Goal: Register for event/course

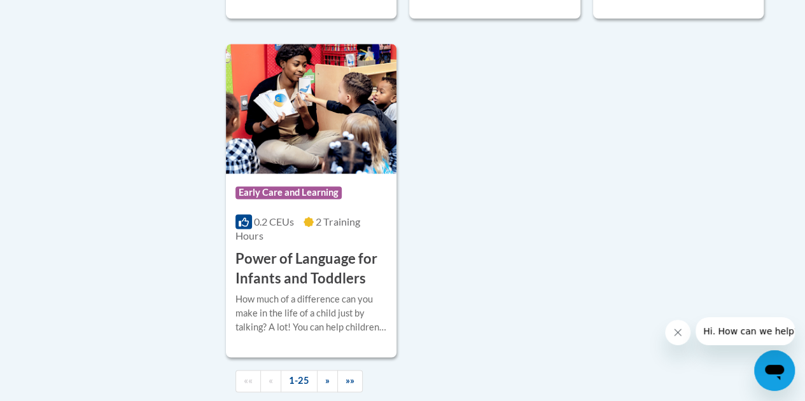
scroll to position [3201, 0]
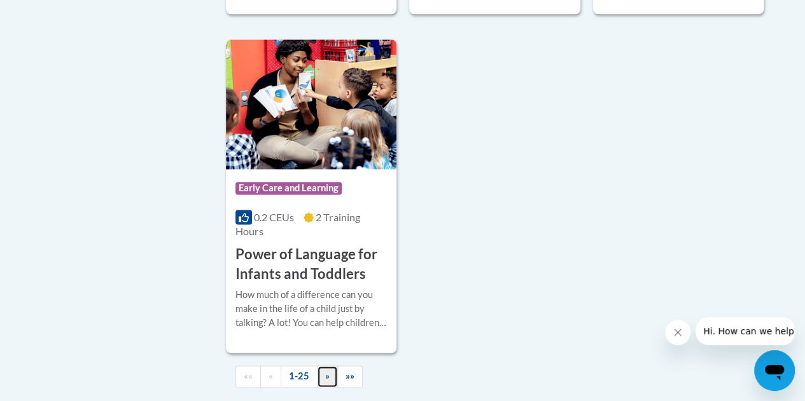
click at [325, 371] on span "»" at bounding box center [327, 376] width 4 height 11
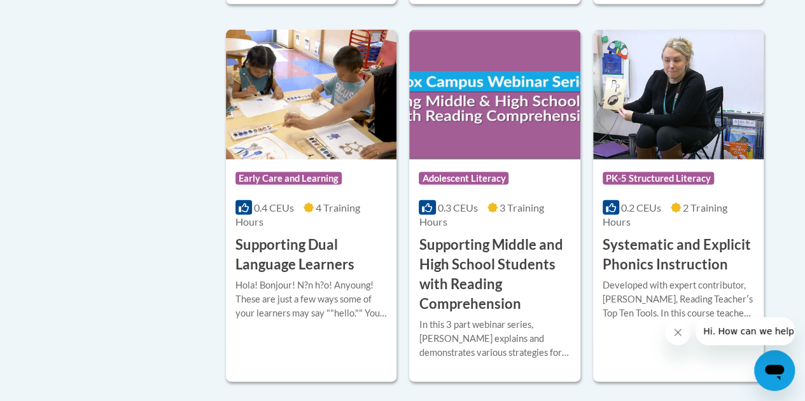
scroll to position [1323, 0]
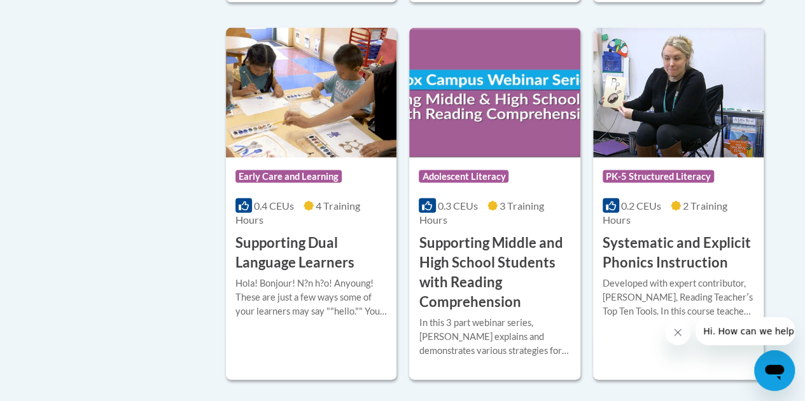
click at [676, 330] on icon "Close message from company" at bounding box center [677, 333] width 10 height 10
click at [655, 252] on h3 "Systematic and Explicit Phonics Instruction" at bounding box center [678, 252] width 151 height 39
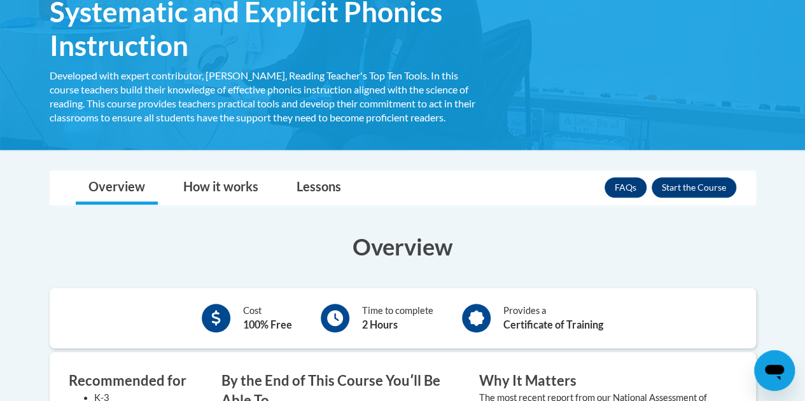
scroll to position [230, 0]
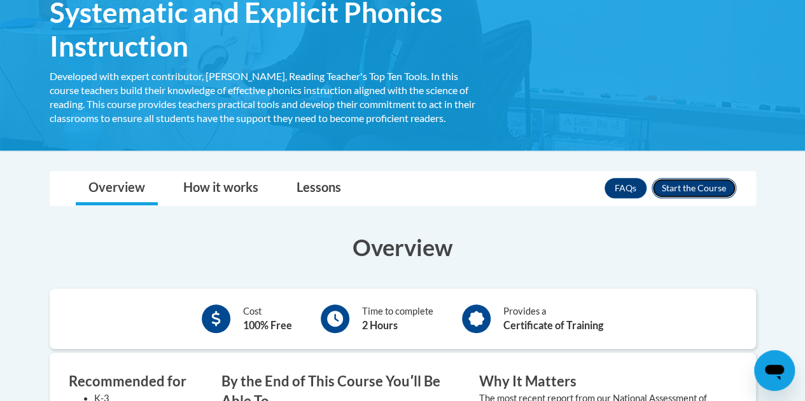
click at [681, 183] on button "Enroll" at bounding box center [693, 188] width 85 height 20
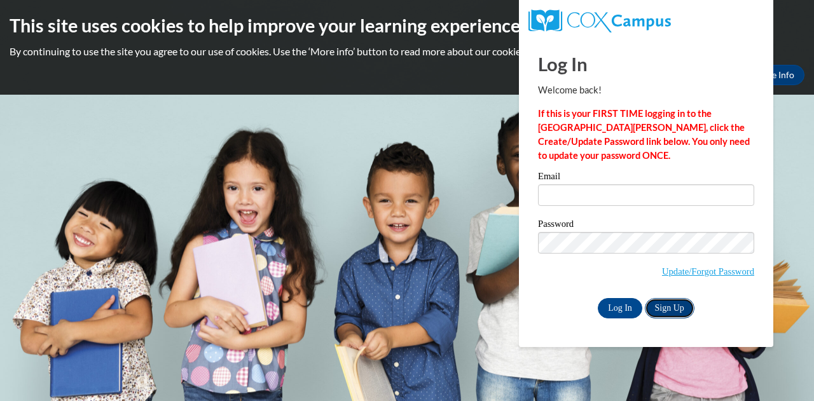
click at [658, 304] on link "Sign Up" at bounding box center [670, 308] width 50 height 20
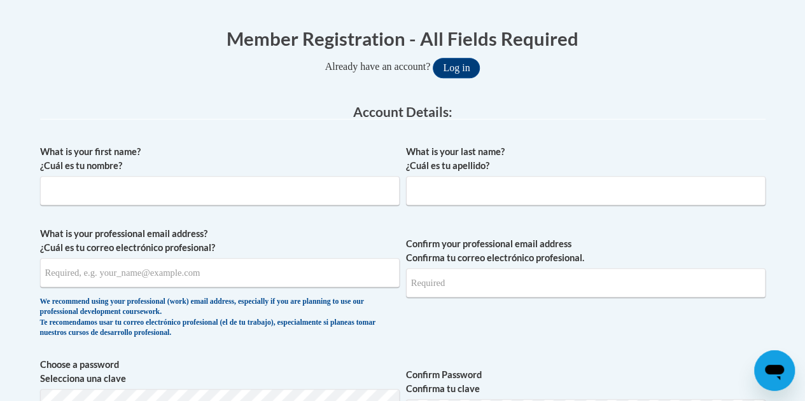
scroll to position [249, 0]
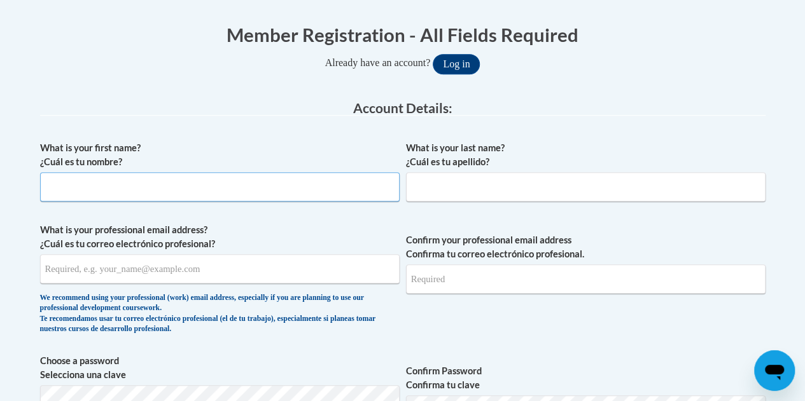
click at [197, 186] on input "What is your first name? ¿Cuál es tu nombre?" at bounding box center [219, 186] width 359 height 29
type input "Amelia"
click at [443, 190] on input "What is your last name? ¿Cuál es tu apellido?" at bounding box center [585, 186] width 359 height 29
type input "a"
type input "Massa"
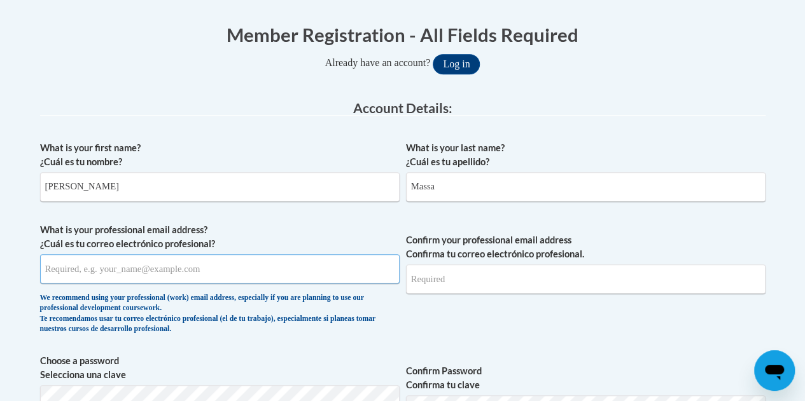
click at [256, 278] on input "What is your professional email address? ¿Cuál es tu correo electrónico profesi…" at bounding box center [219, 268] width 359 height 29
type input "cheer4lifee04@gmail.com"
click at [439, 277] on input "Confirm your professional email address Confirma tu correo electrónico profesio…" at bounding box center [585, 279] width 359 height 29
click at [439, 277] on input "ch" at bounding box center [585, 279] width 359 height 29
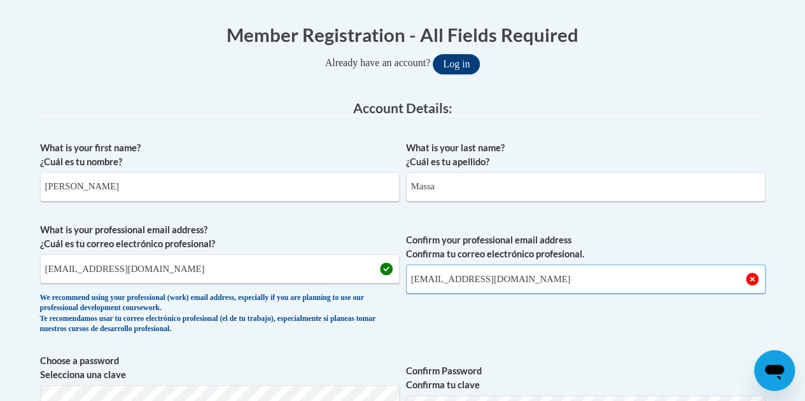
type input "cheer4lifee04@gmail.com"
click at [440, 324] on span "Confirm your professional email address Confirma tu correo electrónico profesio…" at bounding box center [585, 282] width 359 height 118
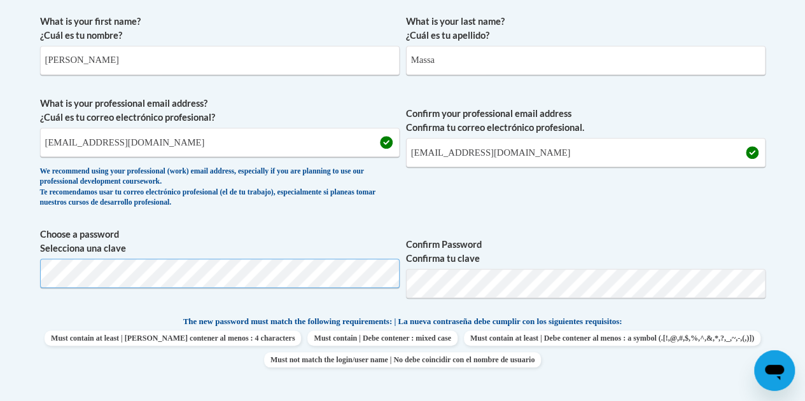
scroll to position [363, 0]
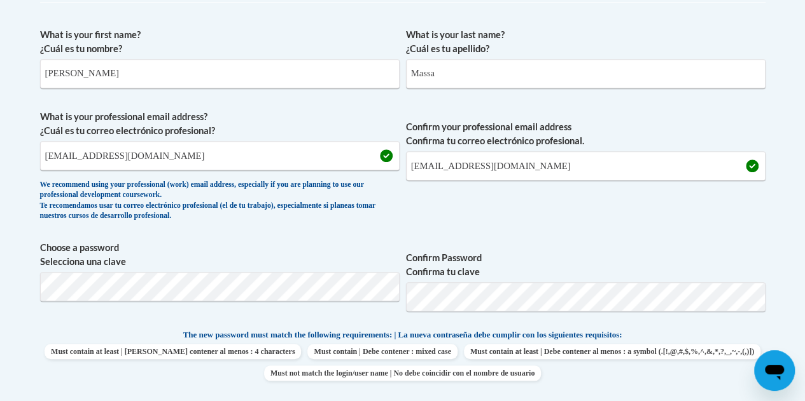
click at [547, 254] on label "Confirm Password Confirma tu clave" at bounding box center [585, 265] width 359 height 28
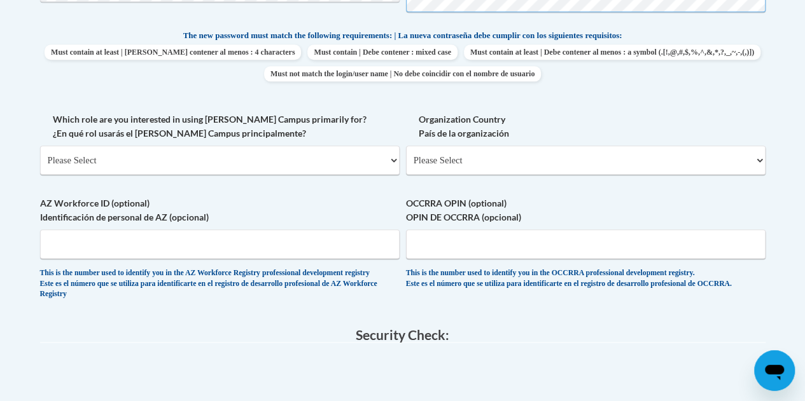
scroll to position [663, 0]
click at [218, 164] on select "Please Select College/University | Colegio/Universidad Community/Nonprofit Part…" at bounding box center [219, 159] width 359 height 29
select select "fbf2d438-af2f-41f8-98f1-81c410e29de3"
click at [40, 145] on select "Please Select College/University | Colegio/Universidad Community/Nonprofit Part…" at bounding box center [219, 159] width 359 height 29
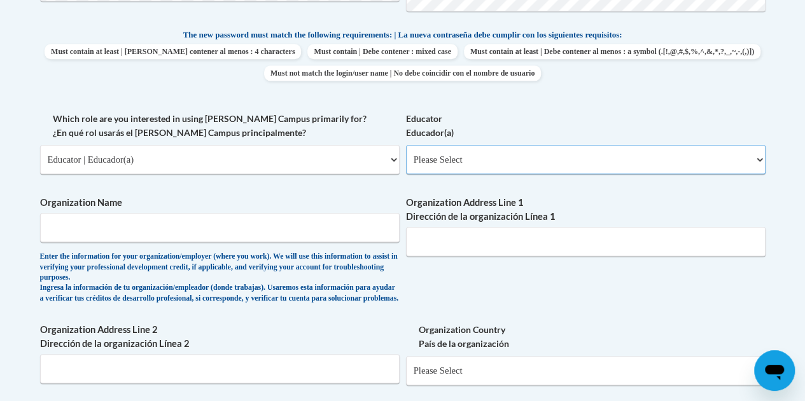
click at [505, 160] on select "Please Select Early Learning/Daycare Teacher/Family Home Care Provider | Maestr…" at bounding box center [585, 159] width 359 height 29
select select "8e40623d-54d0-45cd-9f92-5df65cd3f8cf"
click at [406, 145] on select "Please Select Early Learning/Daycare Teacher/Family Home Care Provider | Maestr…" at bounding box center [585, 159] width 359 height 29
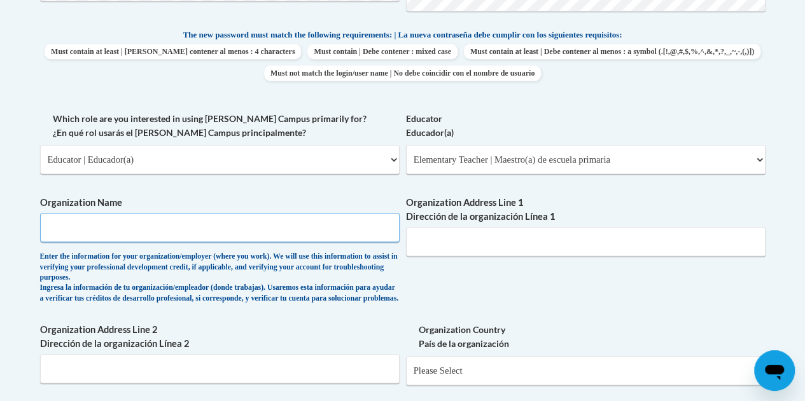
click at [226, 232] on input "Organization Name" at bounding box center [219, 227] width 359 height 29
type input "Ignite Fellowship"
click at [410, 291] on div "What is your first name? ¿Cuál es tu nombre? Amelia What is your last name? ¿Cu…" at bounding box center [402, 122] width 725 height 802
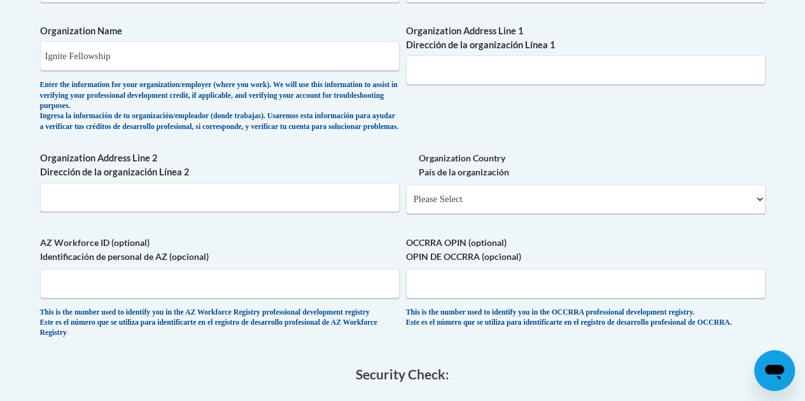
scroll to position [834, 0]
click at [434, 207] on select "Please Select United States | Estados Unidos Outside of the United States | Fue…" at bounding box center [585, 199] width 359 height 29
select select "ad49bcad-a171-4b2e-b99c-48b446064914"
click at [406, 195] on select "Please Select United States | Estados Unidos Outside of the United States | Fue…" at bounding box center [585, 199] width 359 height 29
select select
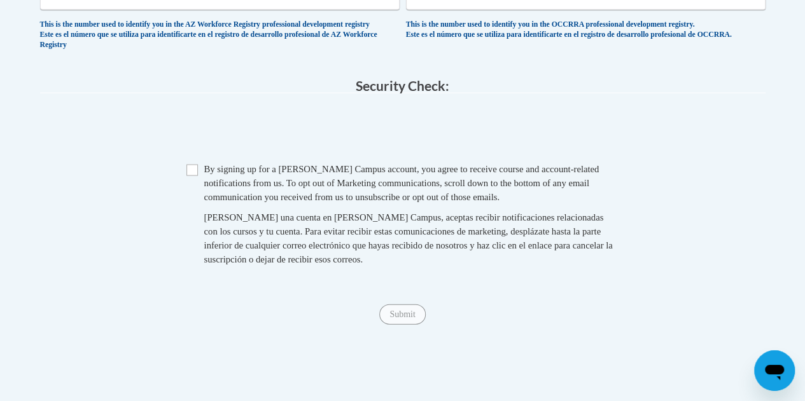
scroll to position [1265, 0]
click at [189, 176] on input "Checkbox" at bounding box center [191, 169] width 11 height 11
checkbox input "true"
click at [407, 324] on input "Submit" at bounding box center [402, 314] width 46 height 20
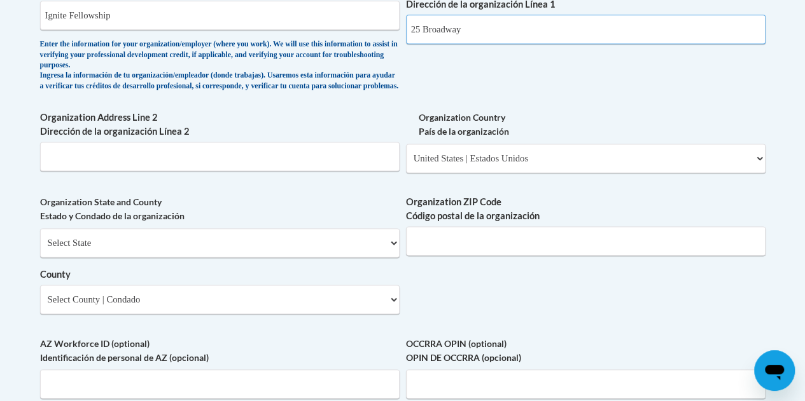
scroll to position [879, 0]
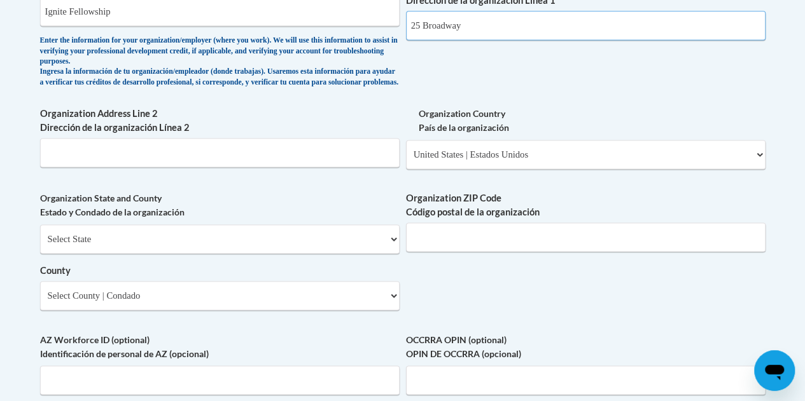
type input "25 Broadway"
click at [213, 249] on select "Select State Alabama Alaska Arizona Arkansas California Colorado Connecticut De…" at bounding box center [219, 239] width 359 height 29
select select "New York"
click at [40, 234] on select "Select State Alabama Alaska Arizona Arkansas California Colorado Connecticut De…" at bounding box center [219, 239] width 359 height 29
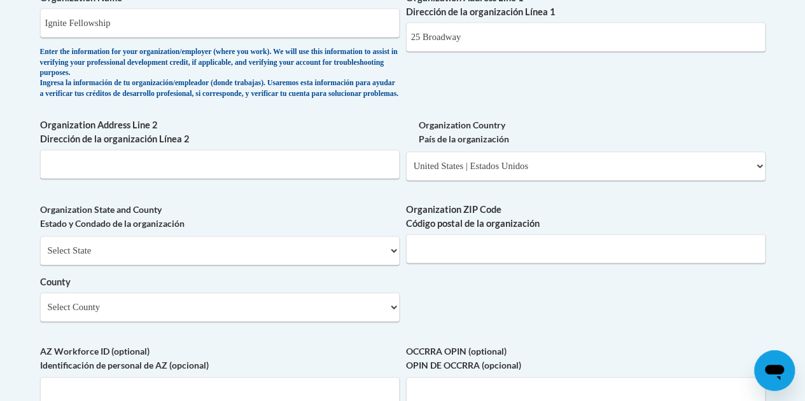
scroll to position [868, 0]
click at [461, 263] on input "Organization ZIP Code Código postal de la organización" at bounding box center [585, 247] width 359 height 29
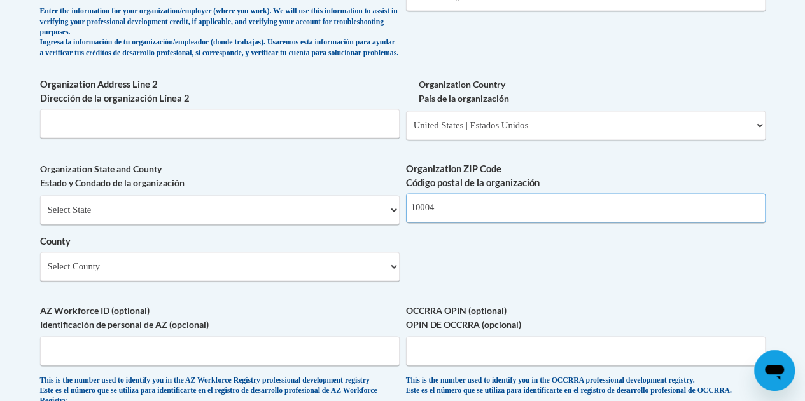
scroll to position [913, 0]
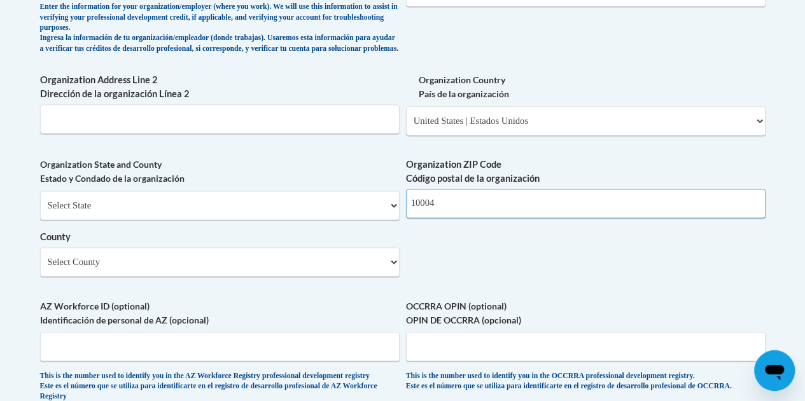
type input "10004"
click at [267, 277] on select "Select County Albany Allegany Bronx Broome Cattaraugus Cayuga Chautauqua Chemun…" at bounding box center [219, 261] width 359 height 29
click at [171, 270] on select "Select County Albany Allegany Bronx Broome Cattaraugus Cayuga Chautauqua Chemun…" at bounding box center [219, 261] width 359 height 29
select select "New York"
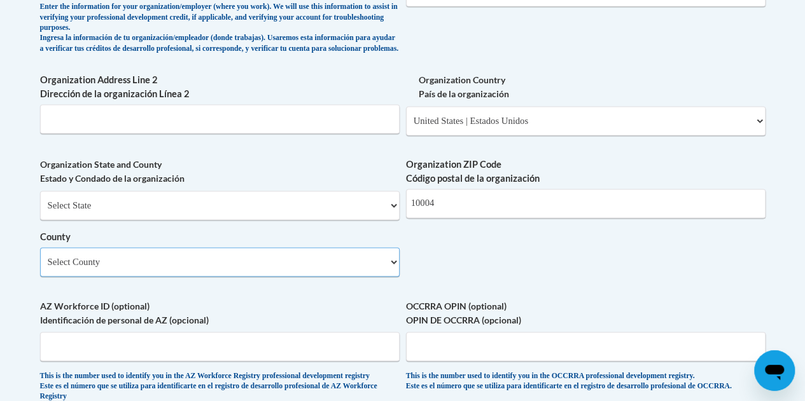
click at [40, 257] on select "Select County Albany Allegany Bronx Broome Cattaraugus Cayuga Chautauqua Chemun…" at bounding box center [219, 261] width 359 height 29
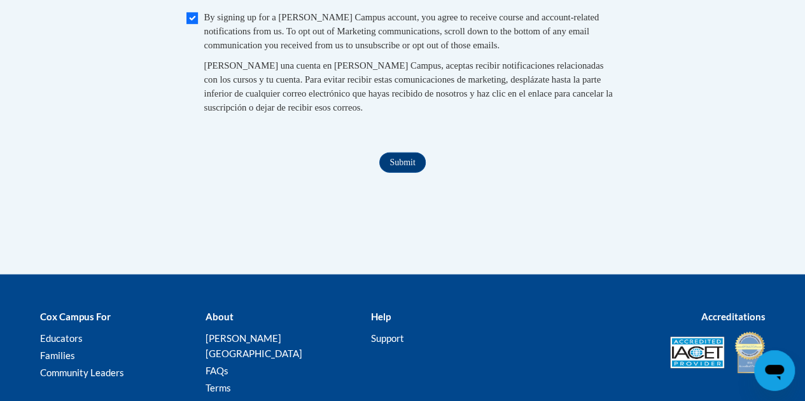
scroll to position [1424, 0]
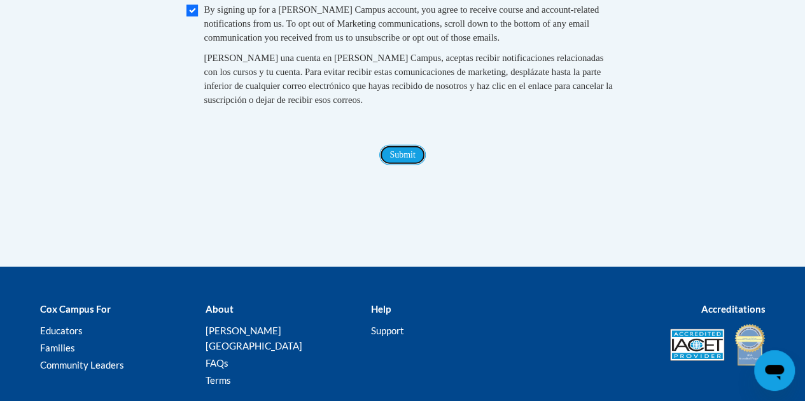
click at [408, 165] on input "Submit" at bounding box center [402, 155] width 46 height 20
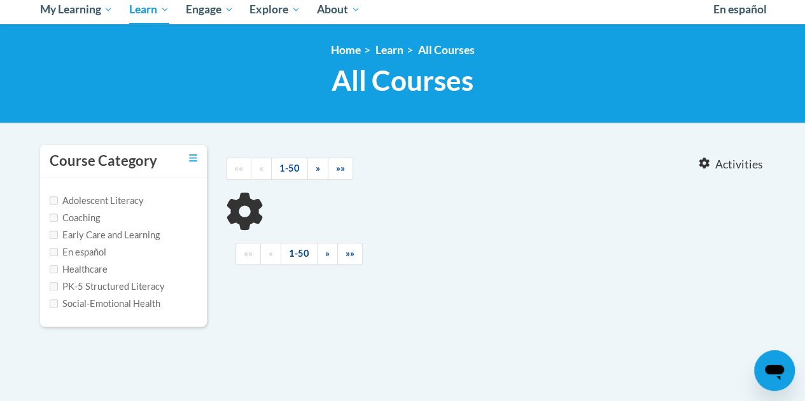
scroll to position [160, 0]
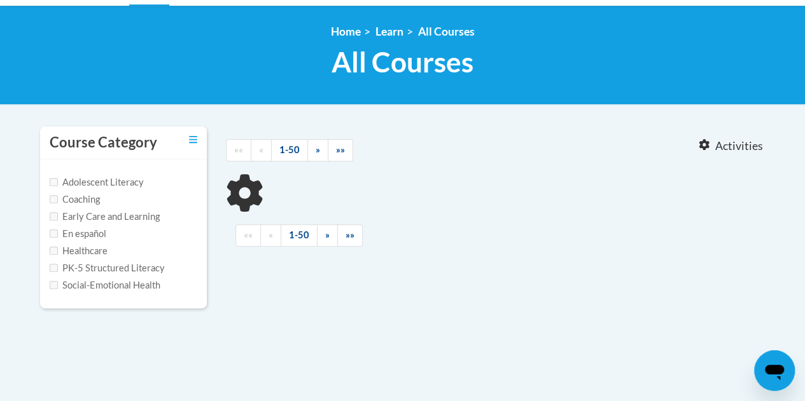
click at [274, 198] on div at bounding box center [496, 193] width 540 height 38
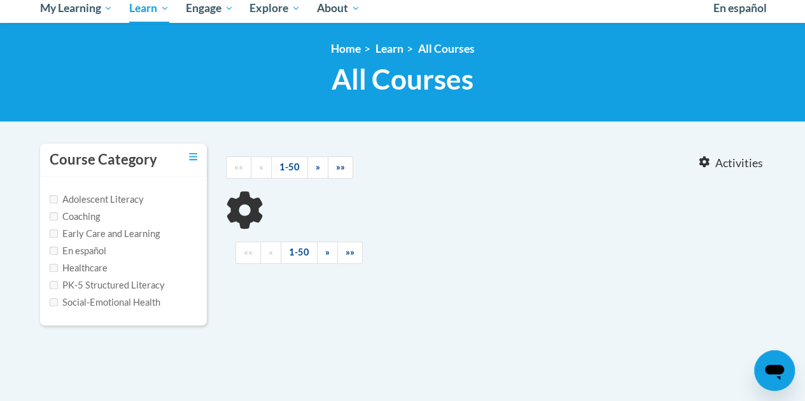
scroll to position [144, 0]
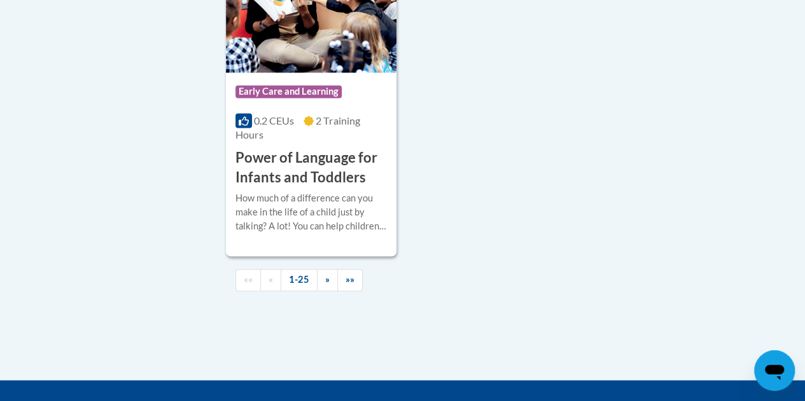
scroll to position [3461, 0]
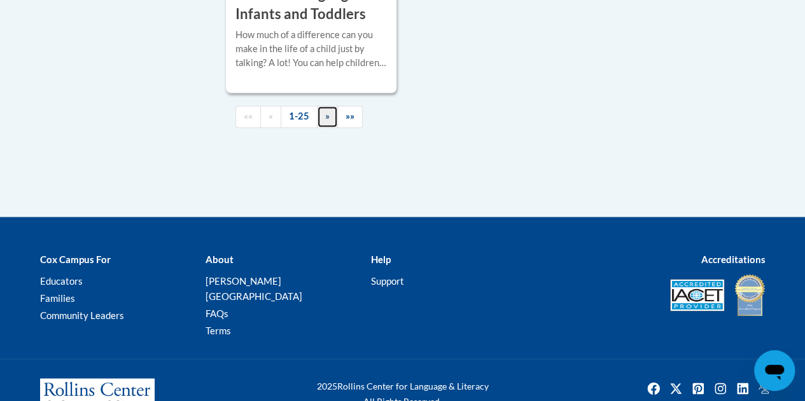
click at [325, 111] on span "»" at bounding box center [327, 116] width 4 height 11
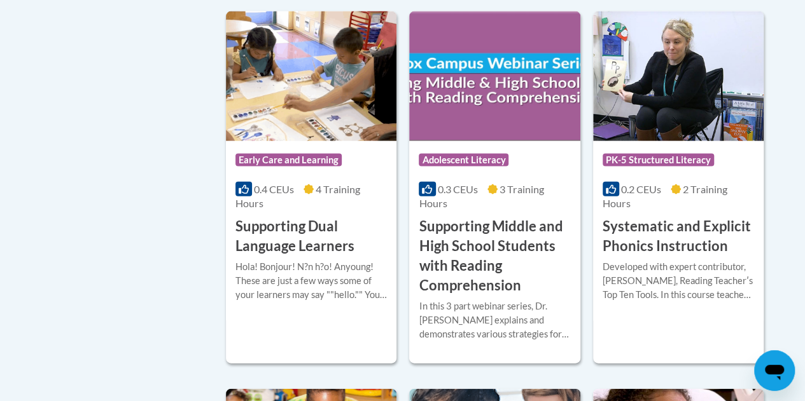
scroll to position [1340, 0]
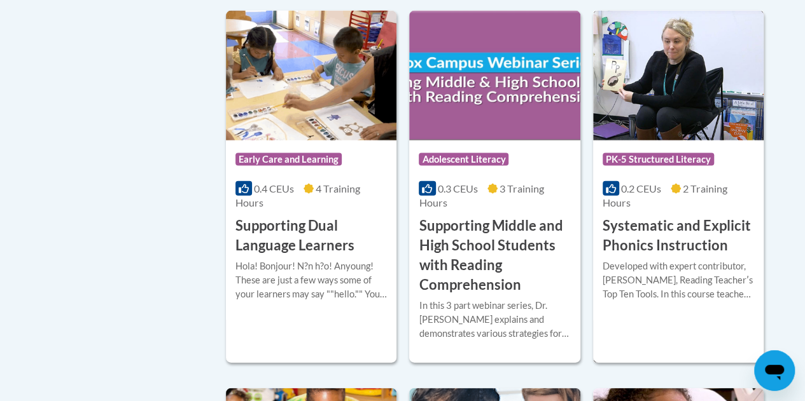
click at [639, 237] on h3 "Systematic and Explicit Phonics Instruction" at bounding box center [678, 235] width 151 height 39
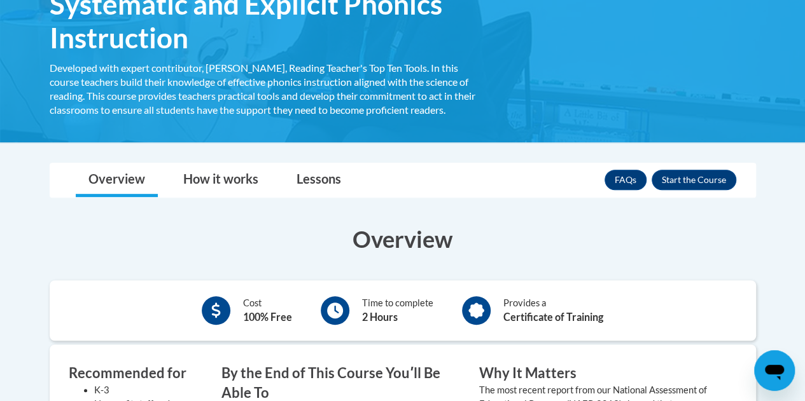
scroll to position [239, 0]
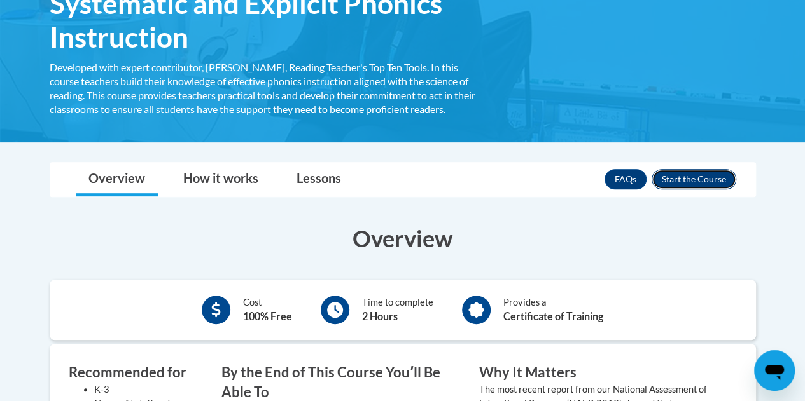
click at [693, 178] on button "Enroll" at bounding box center [693, 179] width 85 height 20
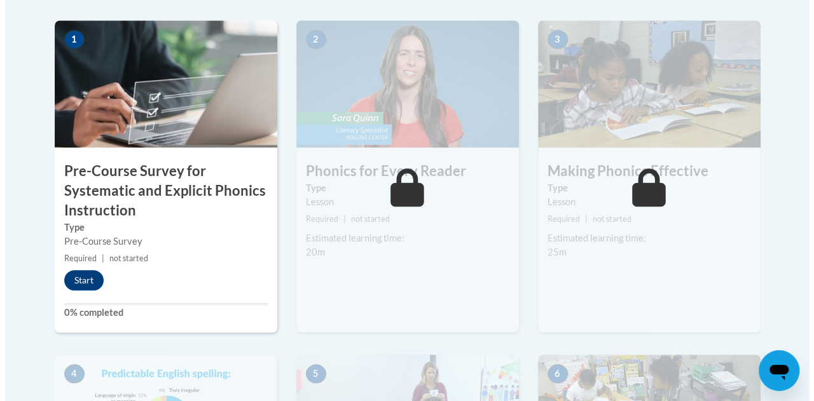
scroll to position [436, 0]
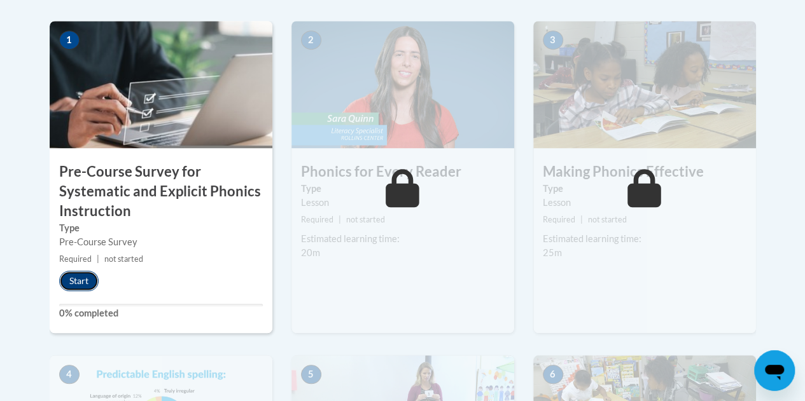
click at [88, 279] on button "Start" at bounding box center [78, 281] width 39 height 20
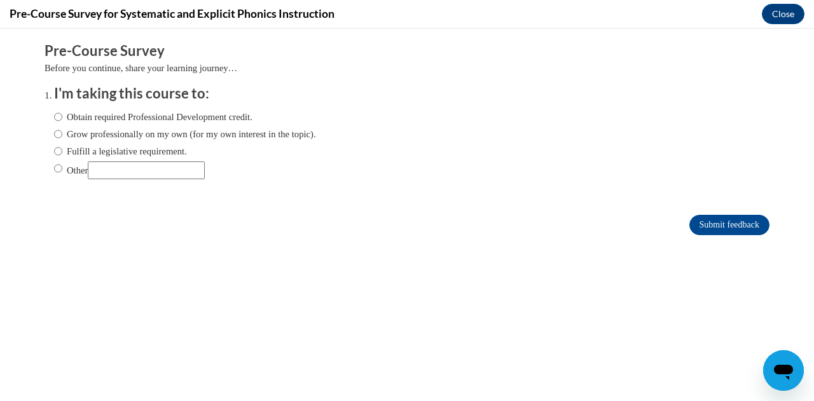
scroll to position [0, 0]
click at [54, 117] on input "Obtain required Professional Development credit." at bounding box center [58, 117] width 8 height 14
radio input "true"
click at [54, 168] on input "Other" at bounding box center [58, 169] width 8 height 14
radio input "true"
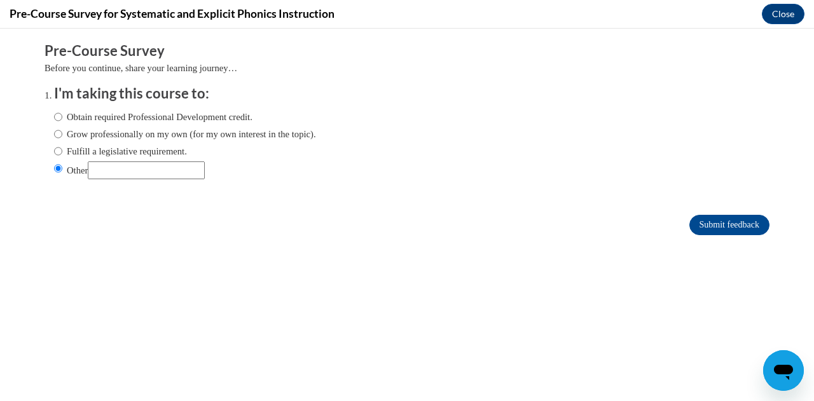
click at [130, 166] on input "Other" at bounding box center [146, 171] width 117 height 18
type input "Obtain required Certificate of Completion for Teach For America Ignite Fellowsh…"
click at [699, 222] on input "Submit feedback" at bounding box center [730, 225] width 80 height 20
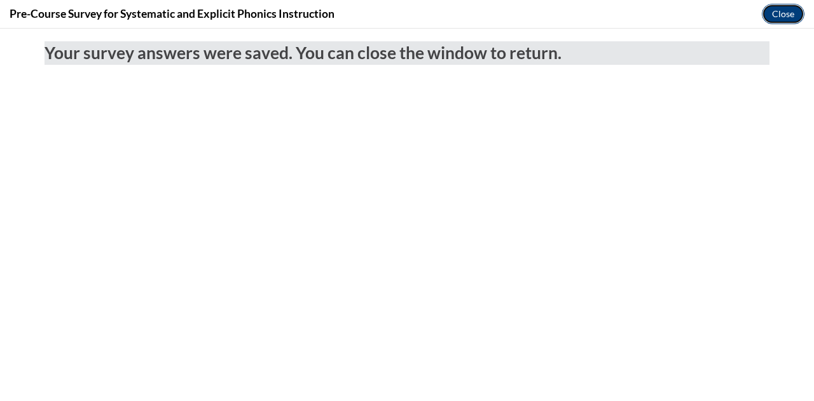
click at [784, 13] on button "Close" at bounding box center [783, 14] width 43 height 20
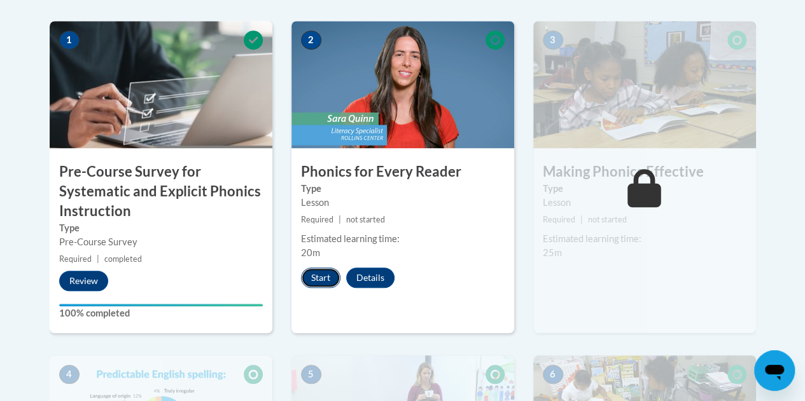
click at [310, 278] on button "Start" at bounding box center [320, 278] width 39 height 20
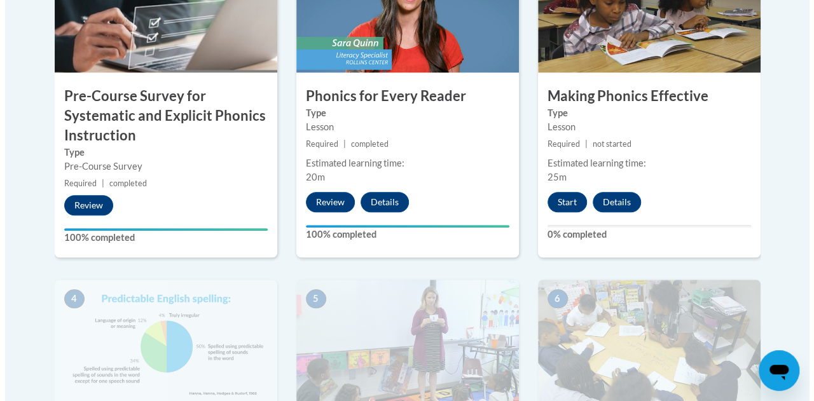
scroll to position [508, 0]
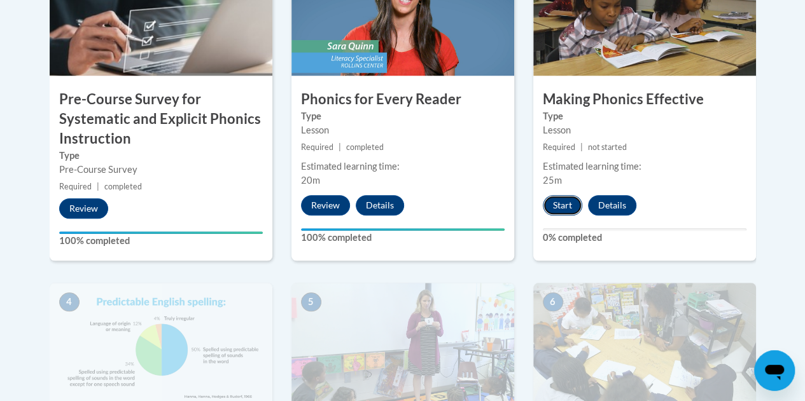
click at [568, 203] on button "Start" at bounding box center [562, 205] width 39 height 20
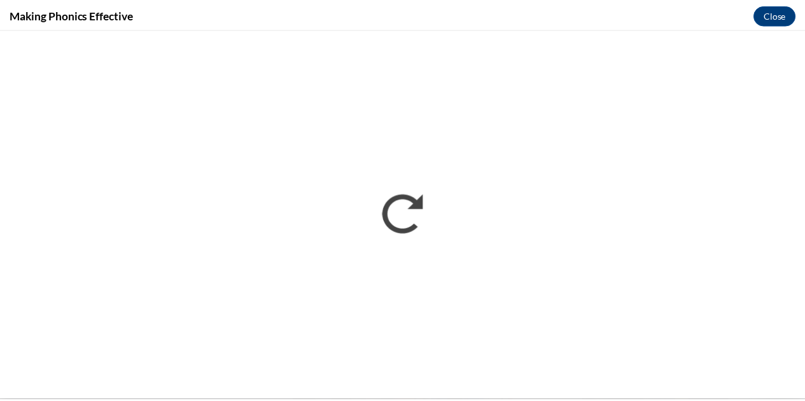
scroll to position [0, 0]
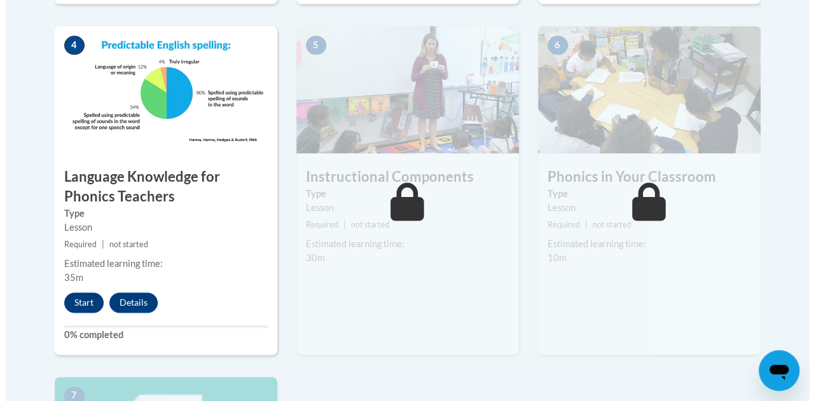
scroll to position [767, 0]
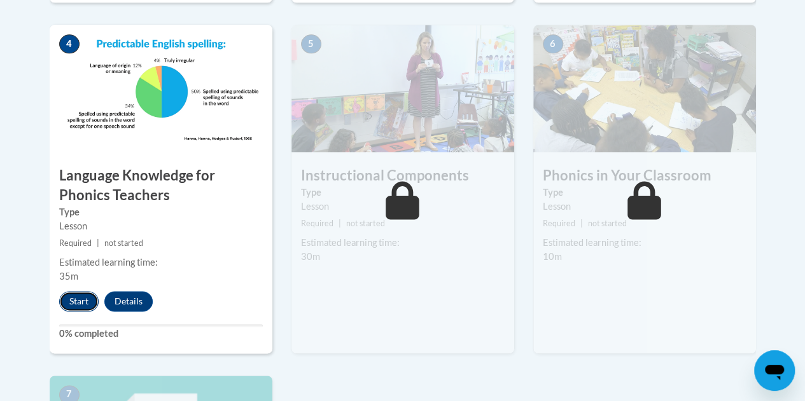
click at [83, 298] on button "Start" at bounding box center [78, 301] width 39 height 20
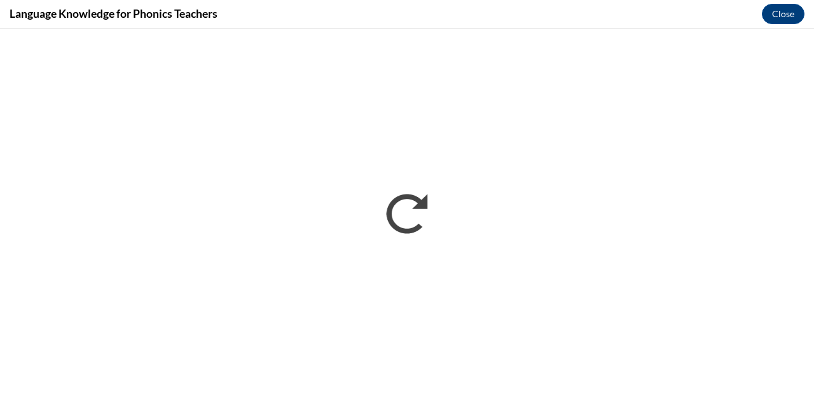
scroll to position [0, 0]
